Goal: Transaction & Acquisition: Book appointment/travel/reservation

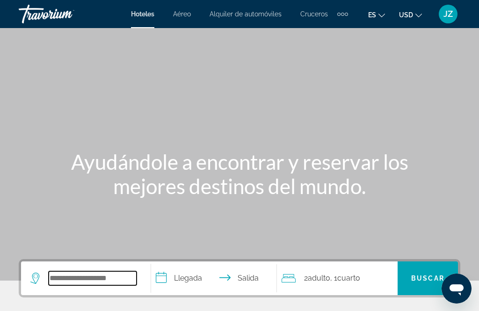
click at [118, 278] on input "Search hotel destination" at bounding box center [93, 278] width 88 height 14
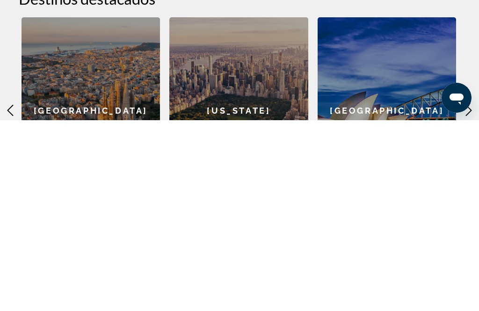
scroll to position [218, 0]
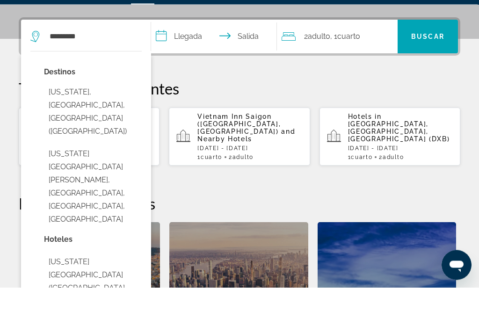
click at [126, 107] on button "[US_STATE], [GEOGRAPHIC_DATA], [GEOGRAPHIC_DATA] ([GEOGRAPHIC_DATA])" at bounding box center [93, 135] width 98 height 57
type input "**********"
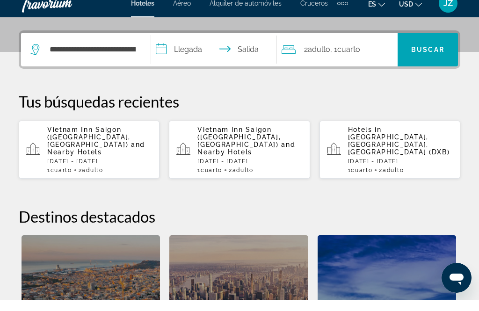
click at [217, 43] on input "**********" at bounding box center [215, 61] width 129 height 36
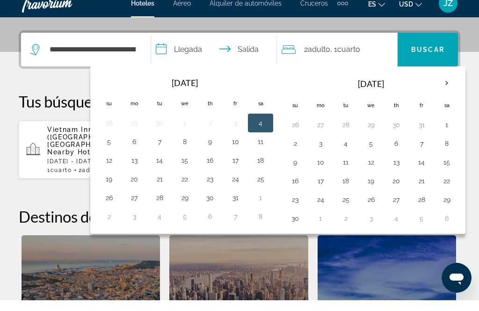
scroll to position [229, 0]
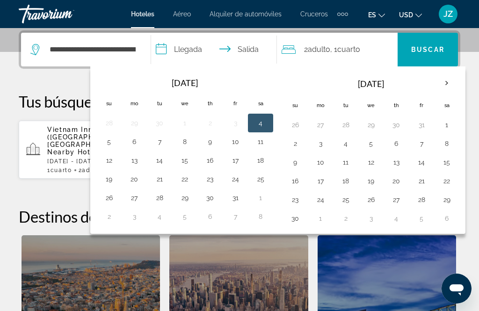
click at [243, 164] on button "17" at bounding box center [235, 160] width 15 height 13
click at [116, 181] on button "19" at bounding box center [108, 179] width 15 height 13
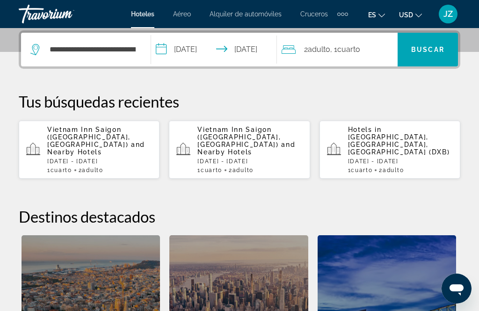
type input "**********"
click at [426, 55] on span "Search" at bounding box center [427, 49] width 60 height 22
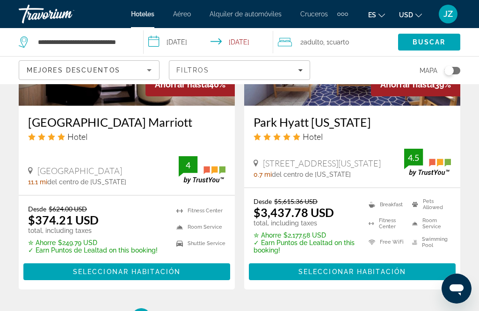
scroll to position [1946, 0]
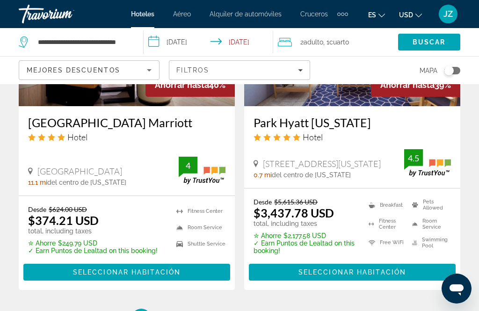
click at [292, 73] on div "Filtros" at bounding box center [239, 69] width 126 height 7
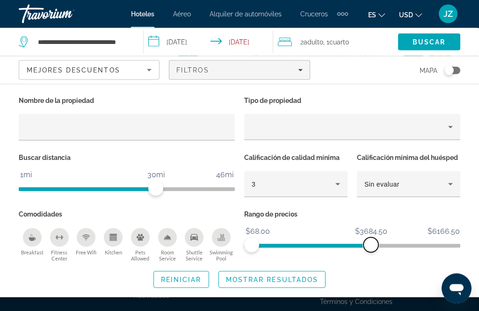
scroll to position [2044, 0]
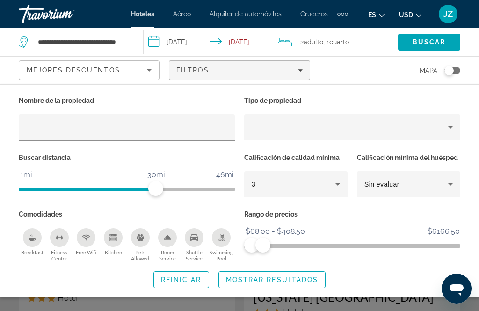
click at [29, 240] on div "Breakfast" at bounding box center [32, 237] width 19 height 19
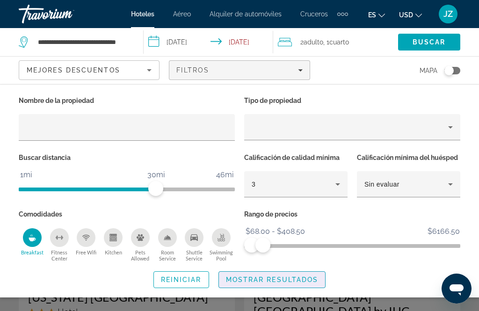
click at [260, 280] on span "Mostrar resultados" at bounding box center [272, 279] width 93 height 7
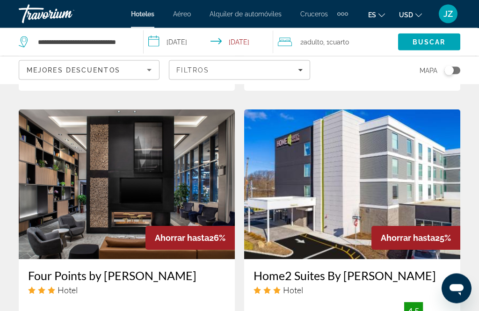
scroll to position [754, 0]
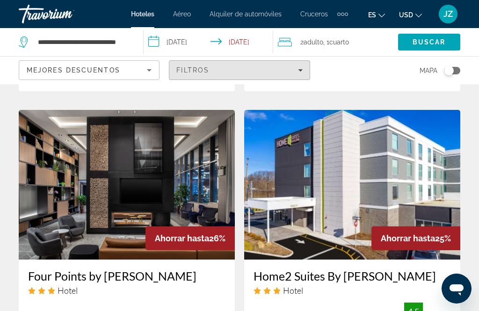
click at [304, 71] on span "Filters" at bounding box center [239, 70] width 140 height 22
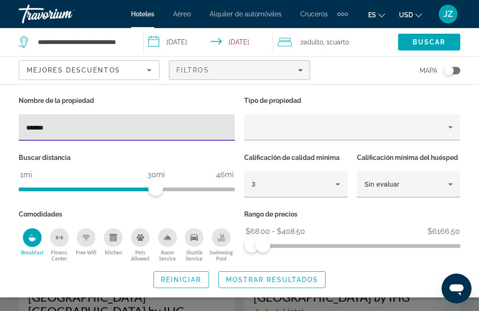
type input "*******"
click at [388, 110] on div "Tipo de propiedad" at bounding box center [351, 122] width 225 height 57
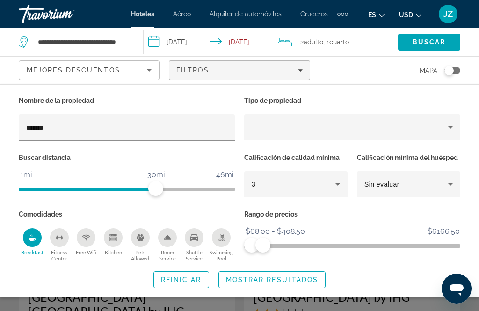
click at [300, 285] on span "Search widget" at bounding box center [272, 279] width 107 height 22
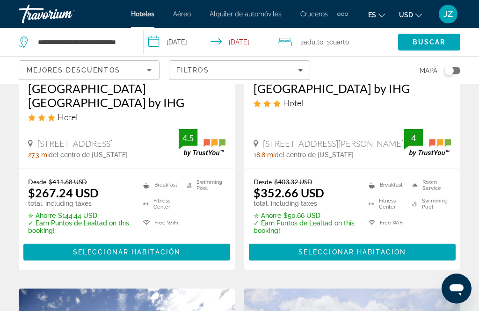
scroll to position [209, 0]
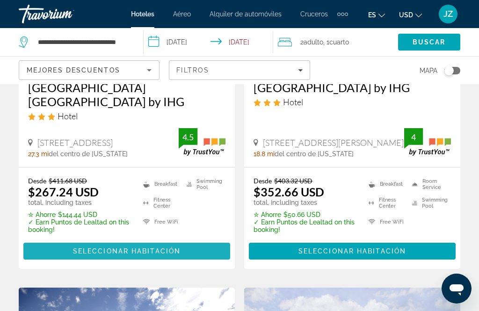
click at [46, 240] on span "Main content" at bounding box center [126, 251] width 207 height 22
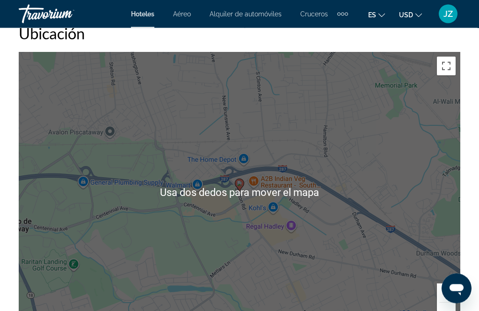
scroll to position [1174, 0]
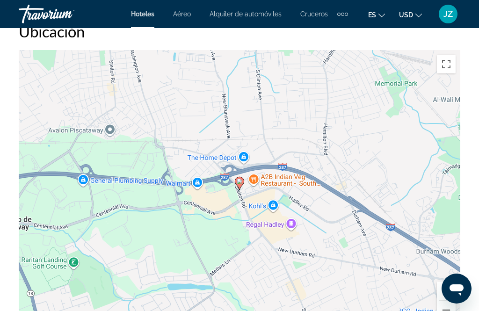
click at [435, 253] on div "Para activar la función de arrastrar con el teclado, presiona Alt + Intro. Una …" at bounding box center [239, 190] width 441 height 280
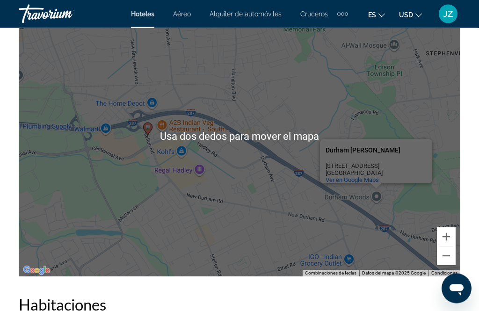
scroll to position [1229, 0]
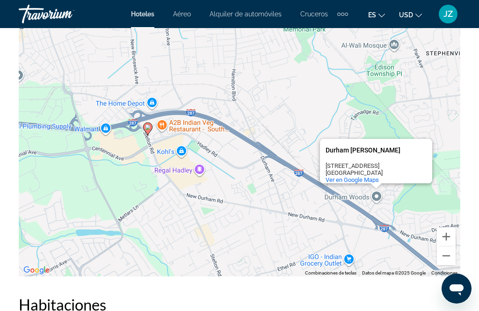
click at [397, 216] on div "Para activar la función de arrastrar con el teclado, presiona Alt + Intro. Una …" at bounding box center [239, 136] width 441 height 280
click at [77, 219] on div "Para activar la función de arrastrar con el teclado, presiona Alt + Intro. Una …" at bounding box center [239, 136] width 441 height 280
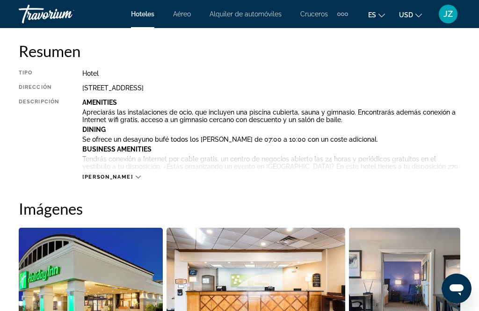
scroll to position [462, 0]
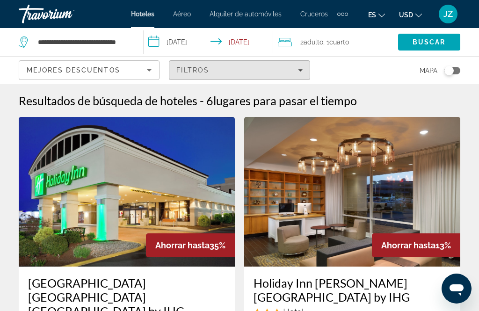
click at [186, 72] on span "Filtros" at bounding box center [192, 69] width 33 height 7
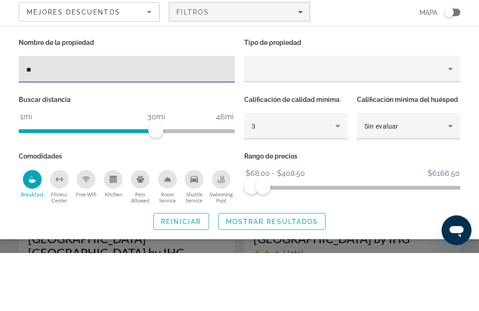
type input "*"
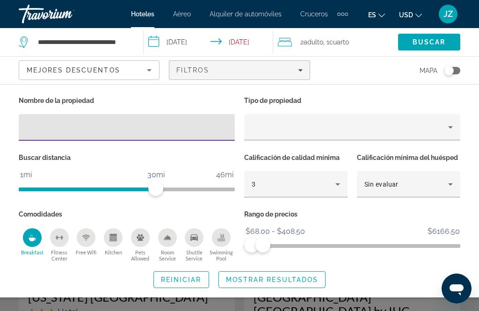
click at [439, 46] on span "Search" at bounding box center [429, 42] width 62 height 22
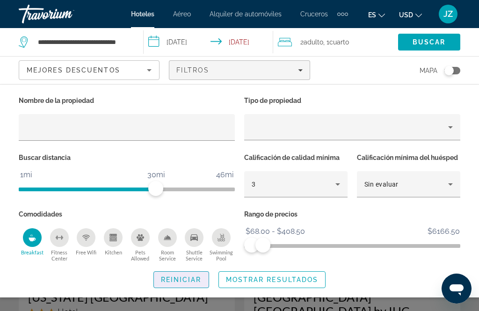
click at [190, 283] on span "Search widget" at bounding box center [181, 279] width 55 height 22
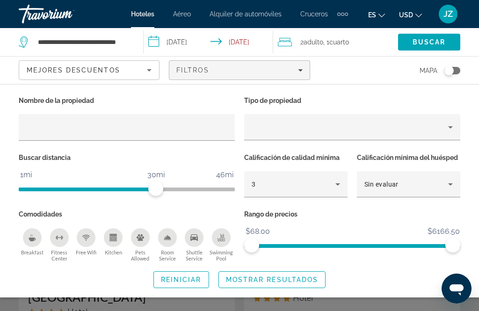
click at [286, 277] on span "Mostrar resultados" at bounding box center [272, 279] width 93 height 7
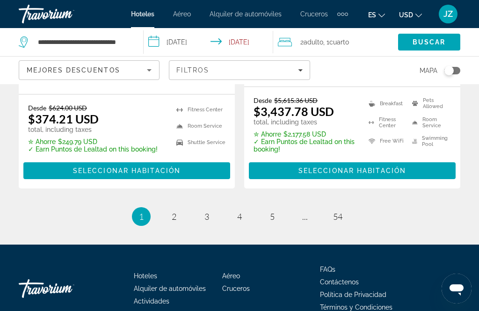
scroll to position [2064, 0]
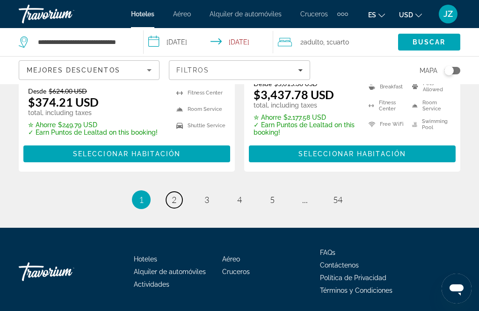
click at [173, 195] on span "2" at bounding box center [174, 199] width 5 height 10
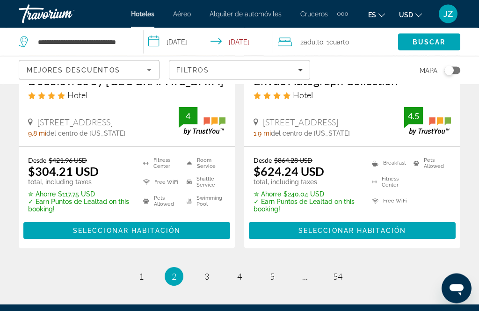
scroll to position [2065, 0]
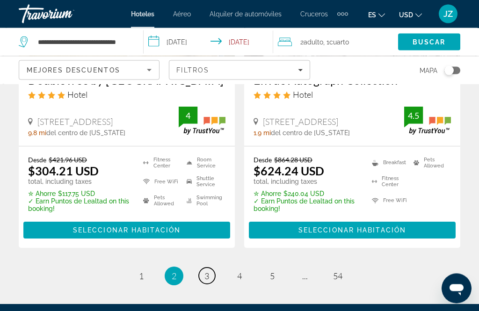
click at [200, 268] on link "page 3" at bounding box center [207, 276] width 16 height 16
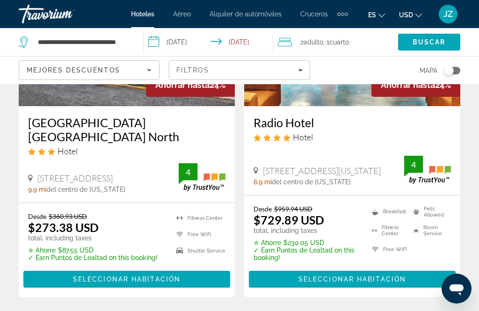
scroll to position [1941, 0]
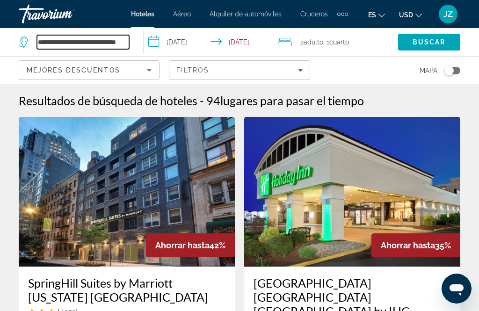
click at [54, 36] on input "**********" at bounding box center [83, 42] width 92 height 14
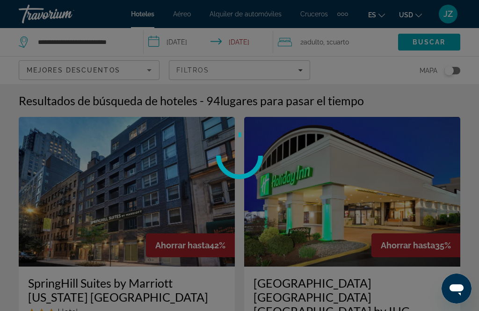
click at [112, 39] on div at bounding box center [239, 155] width 479 height 311
click at [96, 44] on input "**********" at bounding box center [83, 42] width 92 height 14
click at [86, 41] on div at bounding box center [239, 155] width 479 height 311
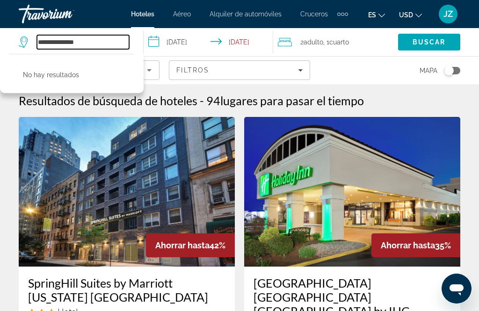
click at [84, 43] on input "**********" at bounding box center [83, 42] width 92 height 14
type input "*"
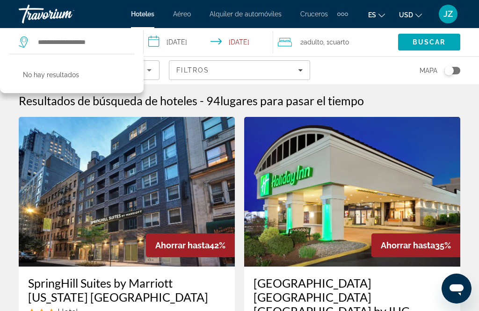
click at [182, 49] on input "**********" at bounding box center [210, 43] width 133 height 31
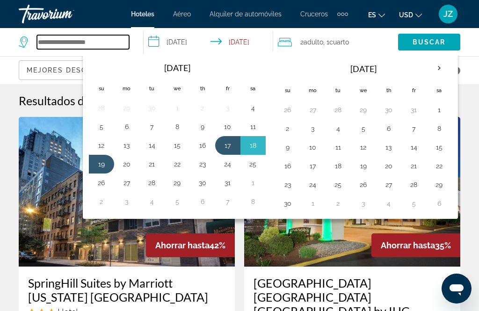
click at [53, 37] on input "Search hotel destination" at bounding box center [83, 42] width 92 height 14
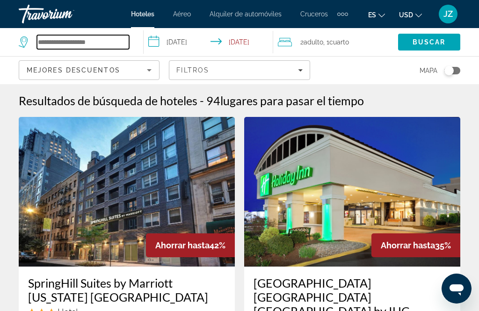
click at [55, 49] on input "Search hotel destination" at bounding box center [83, 42] width 92 height 14
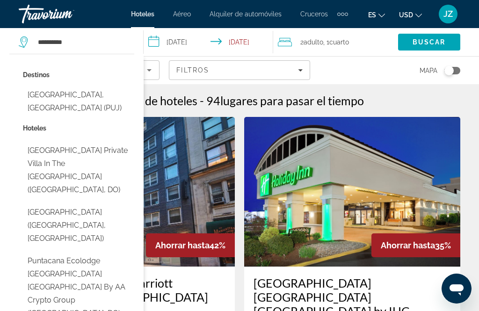
click at [66, 106] on button "[GEOGRAPHIC_DATA], [GEOGRAPHIC_DATA] (PUJ)" at bounding box center [78, 101] width 111 height 31
type input "**********"
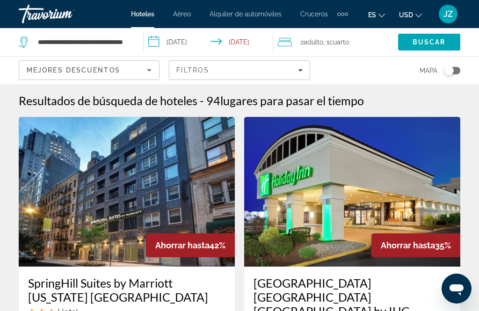
click at [182, 43] on input "**********" at bounding box center [210, 43] width 133 height 31
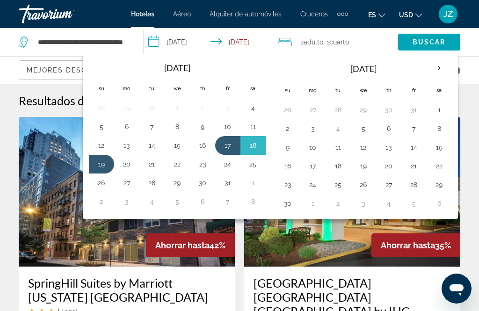
click at [447, 66] on th "Next month" at bounding box center [438, 68] width 25 height 21
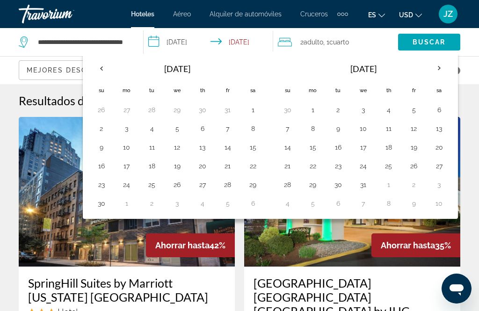
click at [439, 63] on th "Next month" at bounding box center [438, 68] width 25 height 21
click at [441, 64] on th "Next month" at bounding box center [438, 68] width 25 height 21
click at [439, 65] on th "Next month" at bounding box center [438, 68] width 25 height 21
click at [439, 71] on th "Next month" at bounding box center [438, 68] width 25 height 21
click at [439, 66] on th "Next month" at bounding box center [438, 68] width 25 height 21
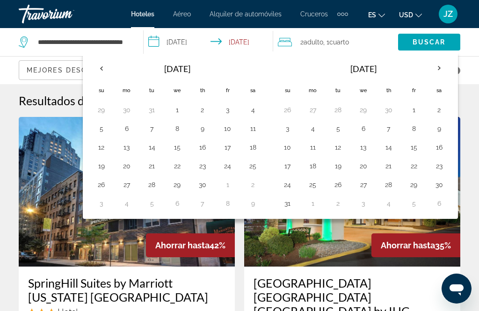
click at [390, 169] on button "21" at bounding box center [388, 165] width 15 height 13
click at [345, 182] on button "26" at bounding box center [338, 184] width 15 height 13
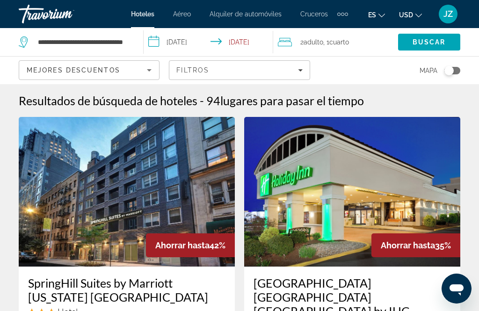
click at [251, 36] on input "**********" at bounding box center [210, 43] width 133 height 31
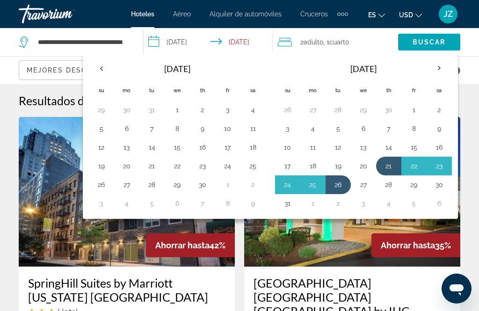
click at [370, 189] on button "27" at bounding box center [363, 184] width 15 height 13
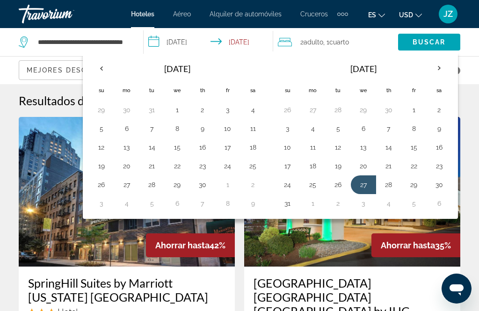
click at [395, 165] on button "21" at bounding box center [388, 165] width 15 height 13
type input "**********"
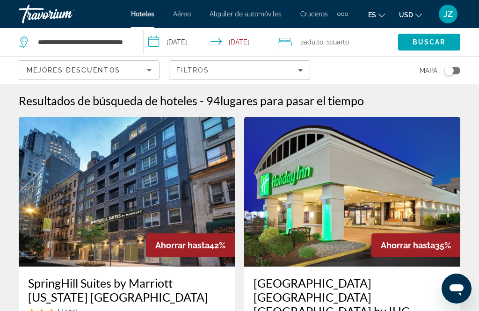
click at [439, 47] on span "Search" at bounding box center [429, 42] width 62 height 22
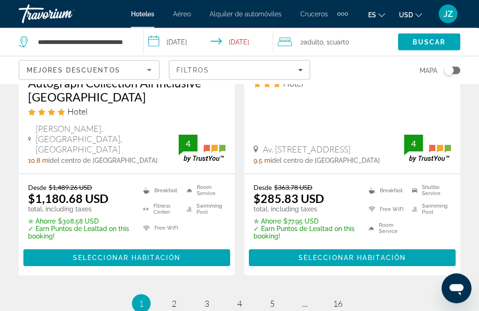
scroll to position [2039, 0]
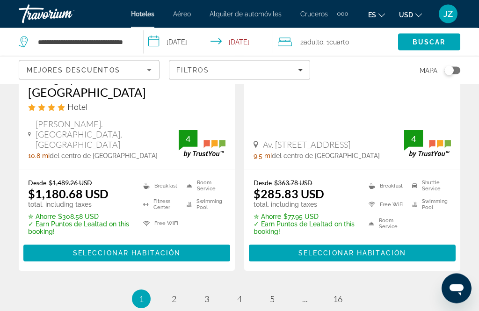
click at [192, 62] on span "Filters" at bounding box center [239, 70] width 140 height 22
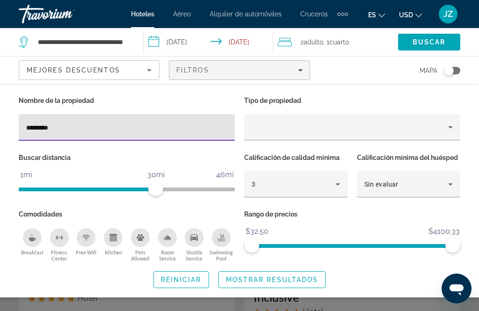
type input "**********"
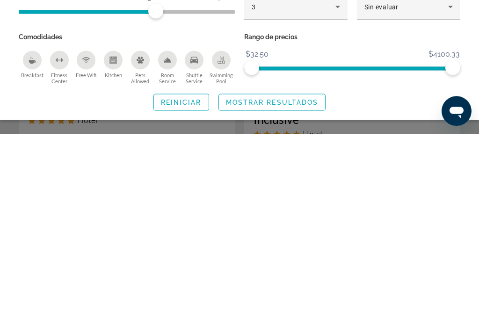
click at [260, 268] on span "Search widget" at bounding box center [272, 279] width 107 height 22
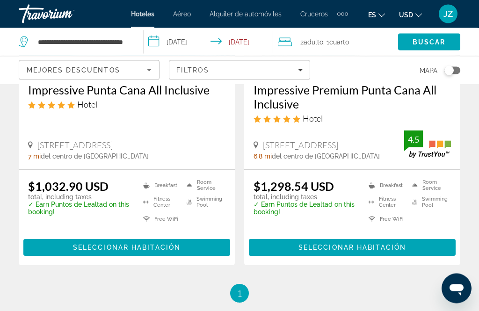
scroll to position [193, 0]
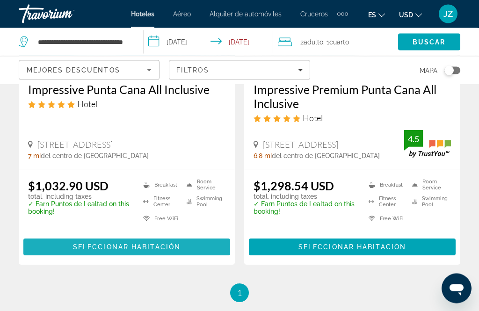
click at [66, 255] on span "Main content" at bounding box center [126, 247] width 207 height 22
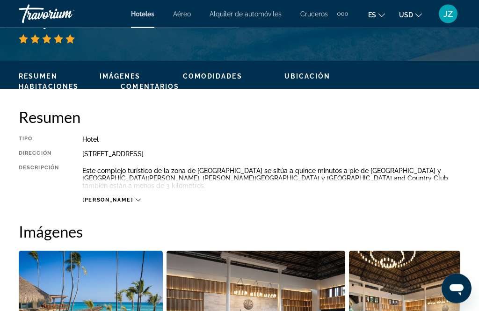
scroll to position [413, 0]
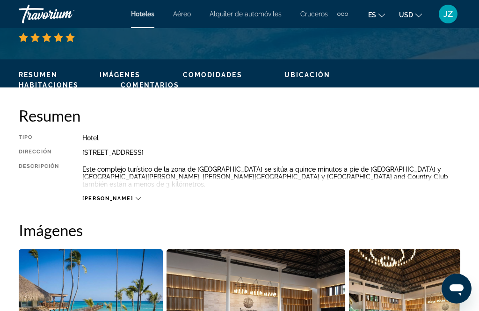
click at [115, 76] on span "Imágenes" at bounding box center [120, 74] width 41 height 7
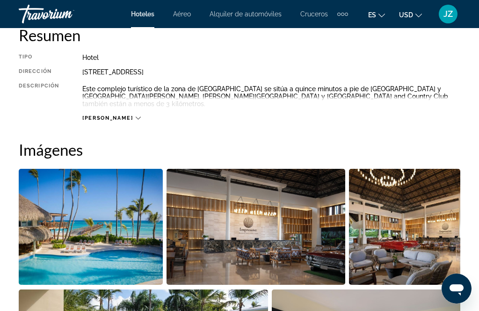
scroll to position [570, 0]
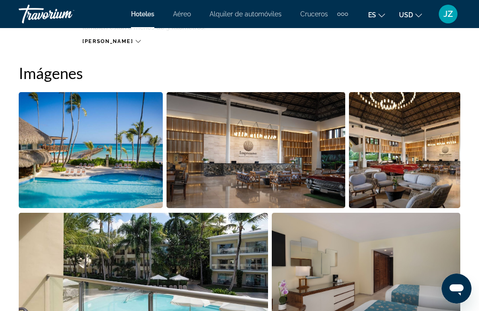
click at [42, 167] on img "Open full-screen image slider" at bounding box center [91, 150] width 144 height 116
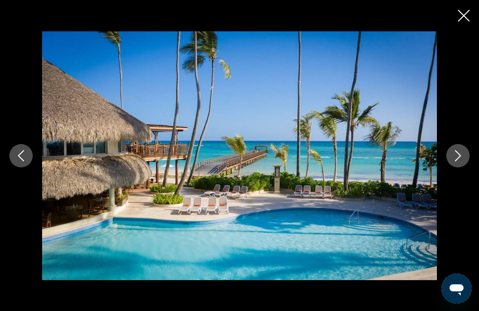
click at [465, 167] on button "Next image" at bounding box center [457, 155] width 23 height 23
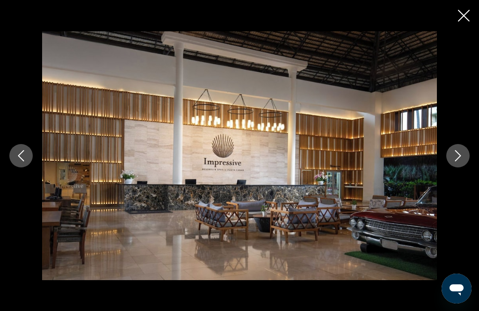
click at [455, 161] on icon "Next image" at bounding box center [458, 155] width 6 height 11
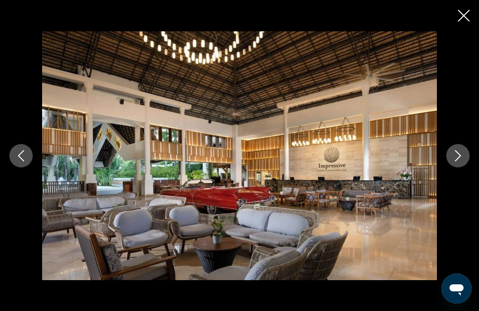
click at [464, 167] on button "Next image" at bounding box center [457, 155] width 23 height 23
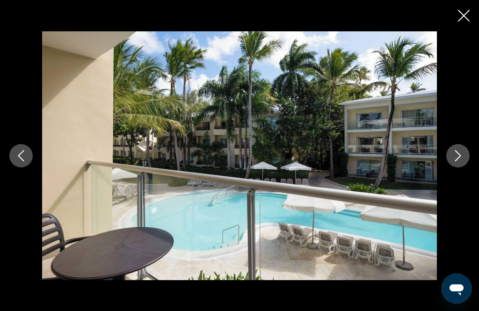
click at [455, 167] on button "Next image" at bounding box center [457, 155] width 23 height 23
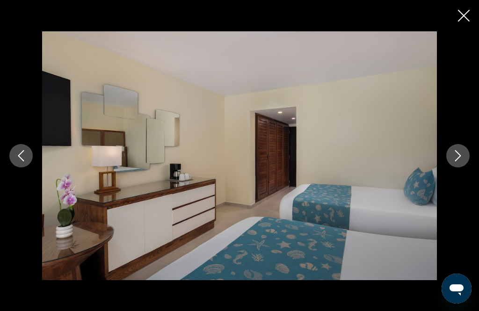
click at [460, 161] on icon "Next image" at bounding box center [457, 155] width 11 height 11
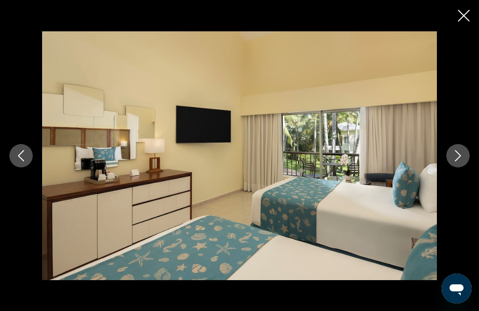
click at [454, 161] on icon "Next image" at bounding box center [457, 155] width 11 height 11
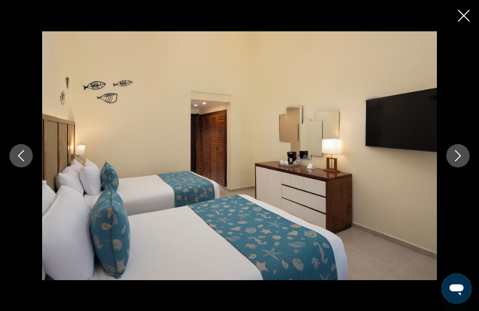
click at [456, 161] on icon "Next image" at bounding box center [458, 155] width 6 height 11
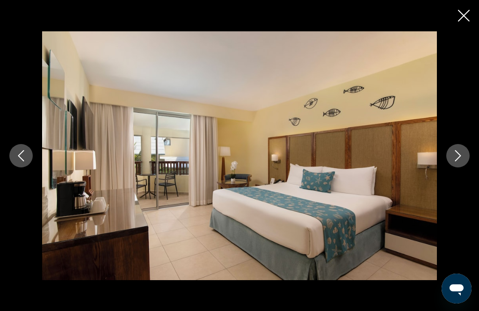
click at [460, 161] on icon "Next image" at bounding box center [457, 155] width 11 height 11
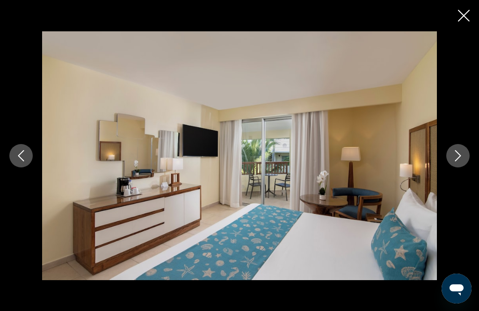
click at [459, 161] on icon "Next image" at bounding box center [457, 155] width 11 height 11
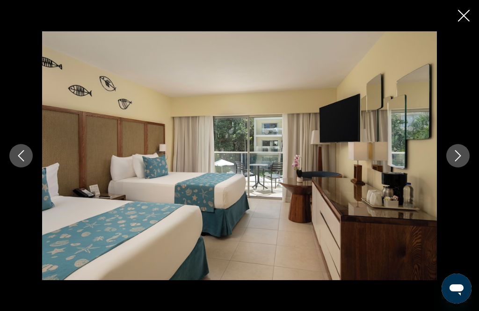
click at [463, 161] on icon "Next image" at bounding box center [457, 155] width 11 height 11
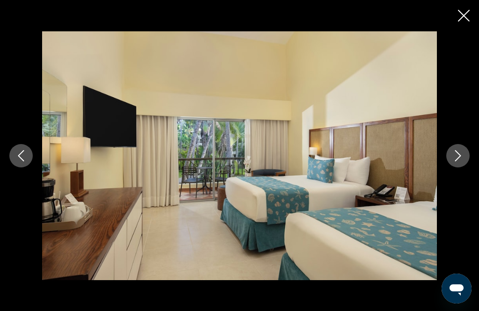
click at [455, 161] on icon "Next image" at bounding box center [458, 155] width 6 height 11
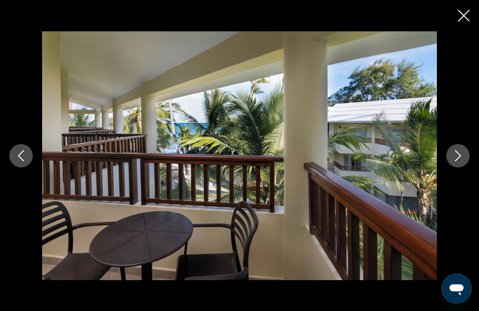
click at [453, 167] on button "Next image" at bounding box center [457, 155] width 23 height 23
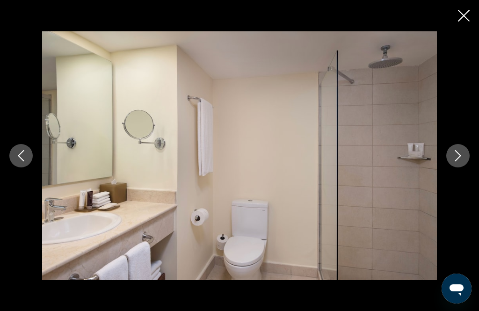
click at [458, 161] on icon "Next image" at bounding box center [457, 155] width 11 height 11
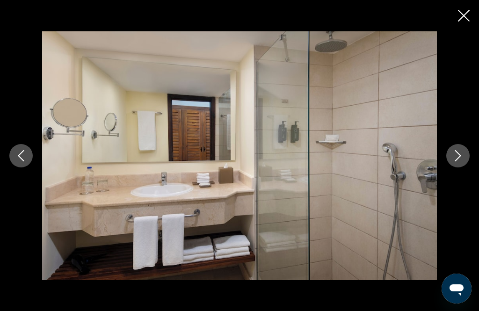
click at [460, 161] on icon "Next image" at bounding box center [457, 155] width 11 height 11
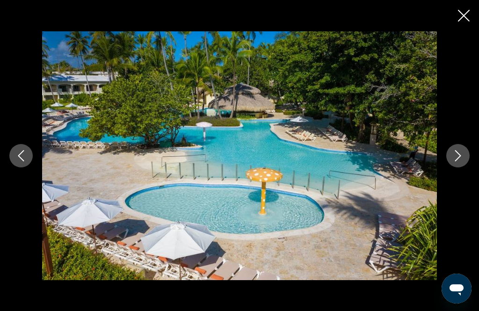
click at [455, 161] on icon "Next image" at bounding box center [458, 155] width 6 height 11
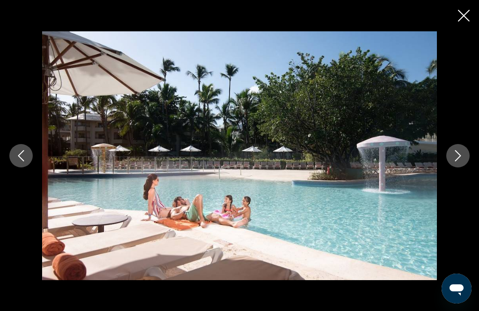
click at [463, 161] on icon "Next image" at bounding box center [457, 155] width 11 height 11
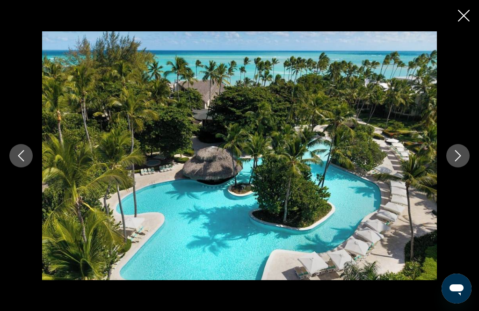
click at [463, 161] on icon "Next image" at bounding box center [457, 155] width 11 height 11
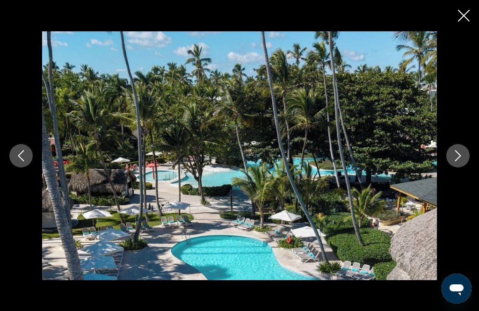
click at [462, 161] on icon "Next image" at bounding box center [457, 155] width 11 height 11
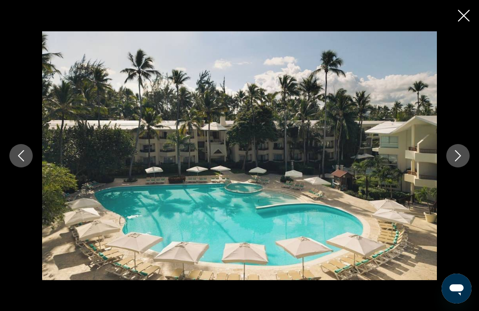
click at [462, 161] on icon "Next image" at bounding box center [457, 155] width 11 height 11
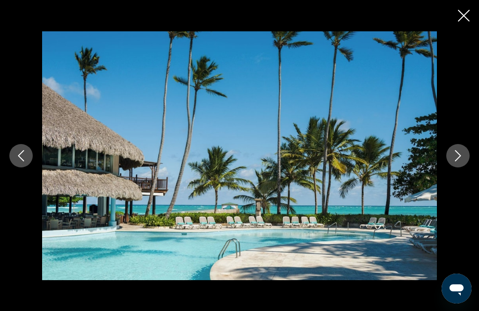
click at [457, 161] on icon "Next image" at bounding box center [457, 155] width 11 height 11
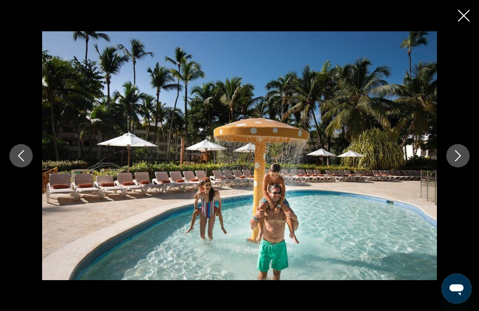
click at [460, 161] on icon "Next image" at bounding box center [457, 155] width 11 height 11
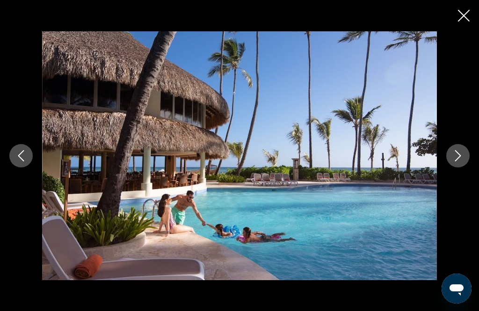
click at [461, 161] on icon "Next image" at bounding box center [457, 155] width 11 height 11
